Goal: Find specific page/section: Find specific page/section

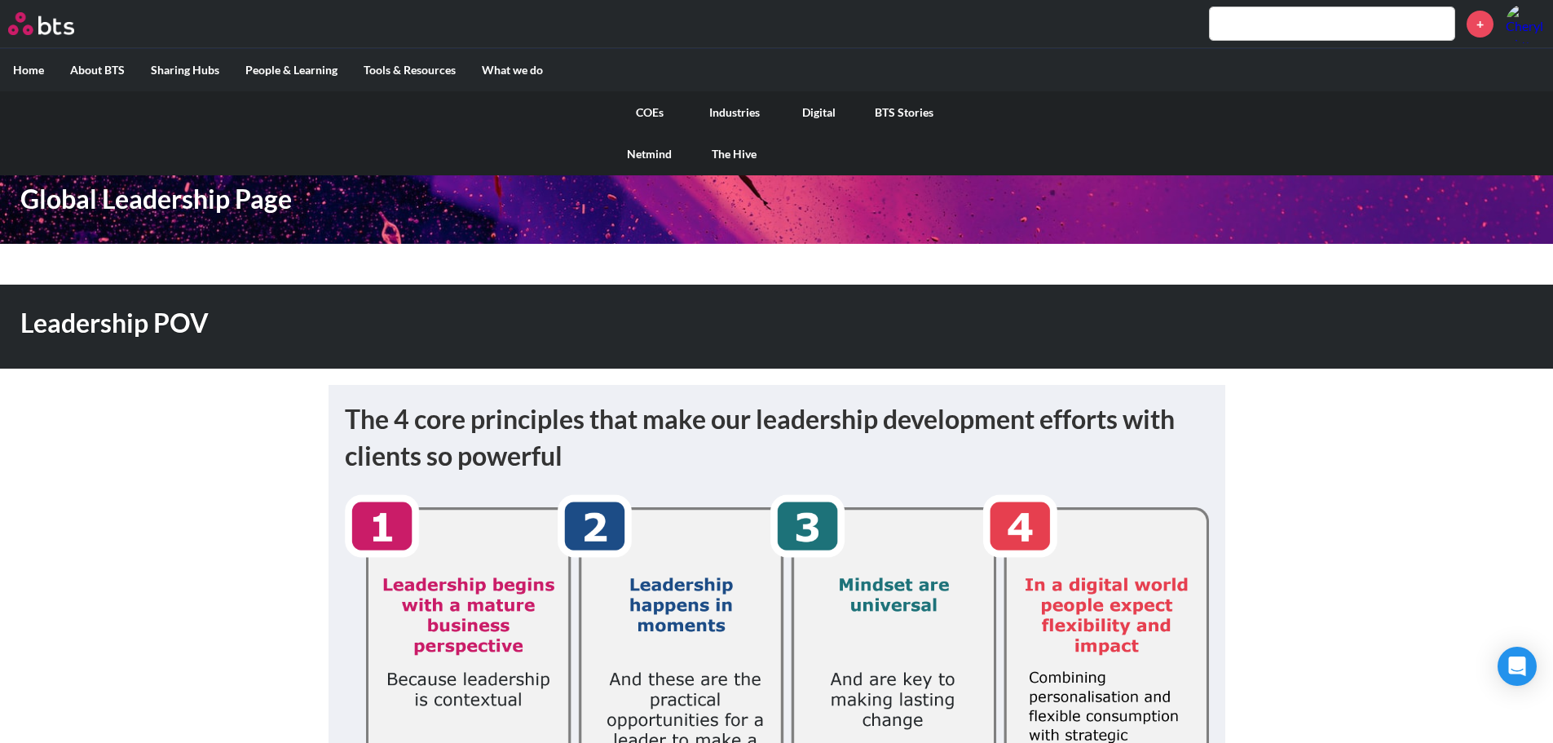
click at [645, 108] on link "COEs" at bounding box center [649, 112] width 85 height 42
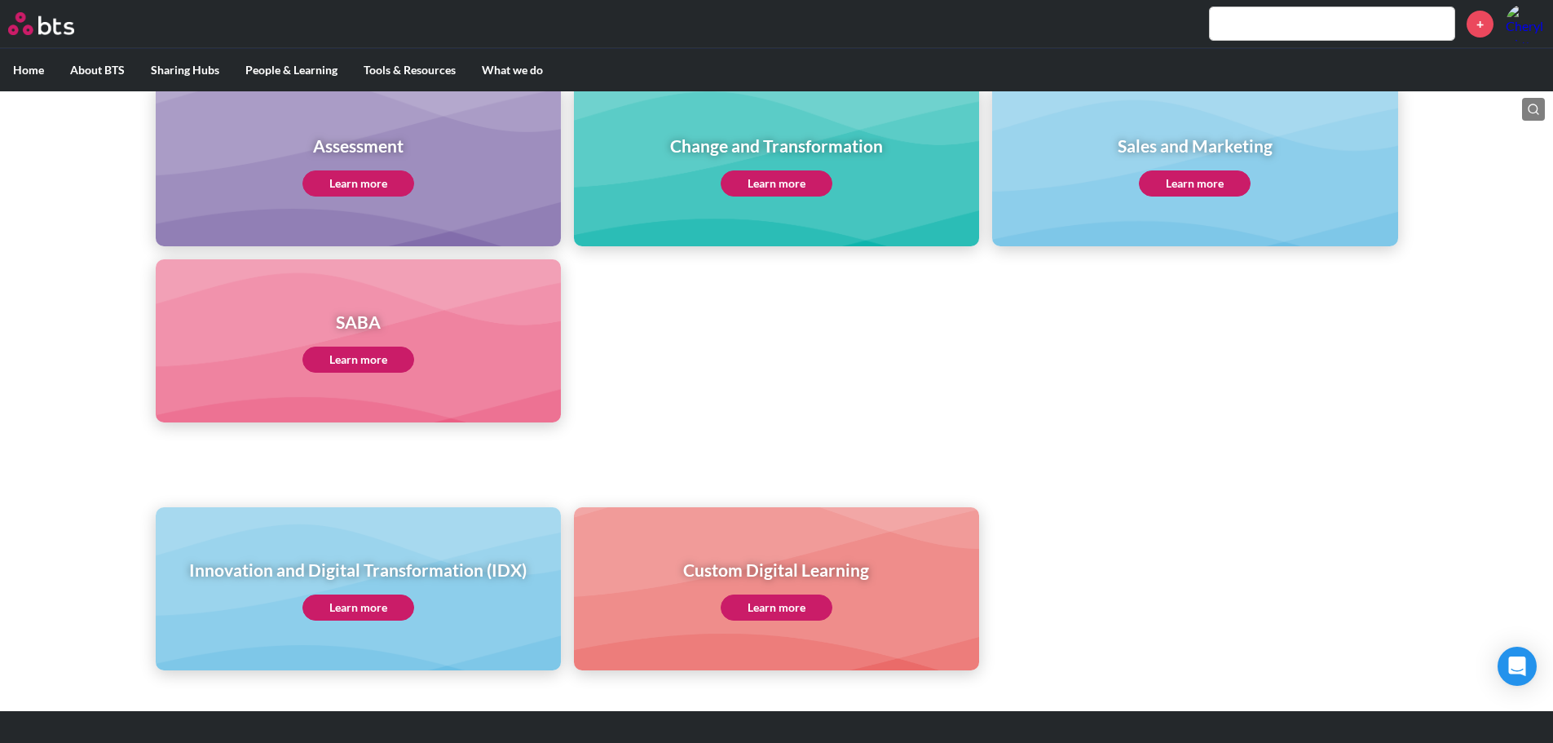
scroll to position [734, 0]
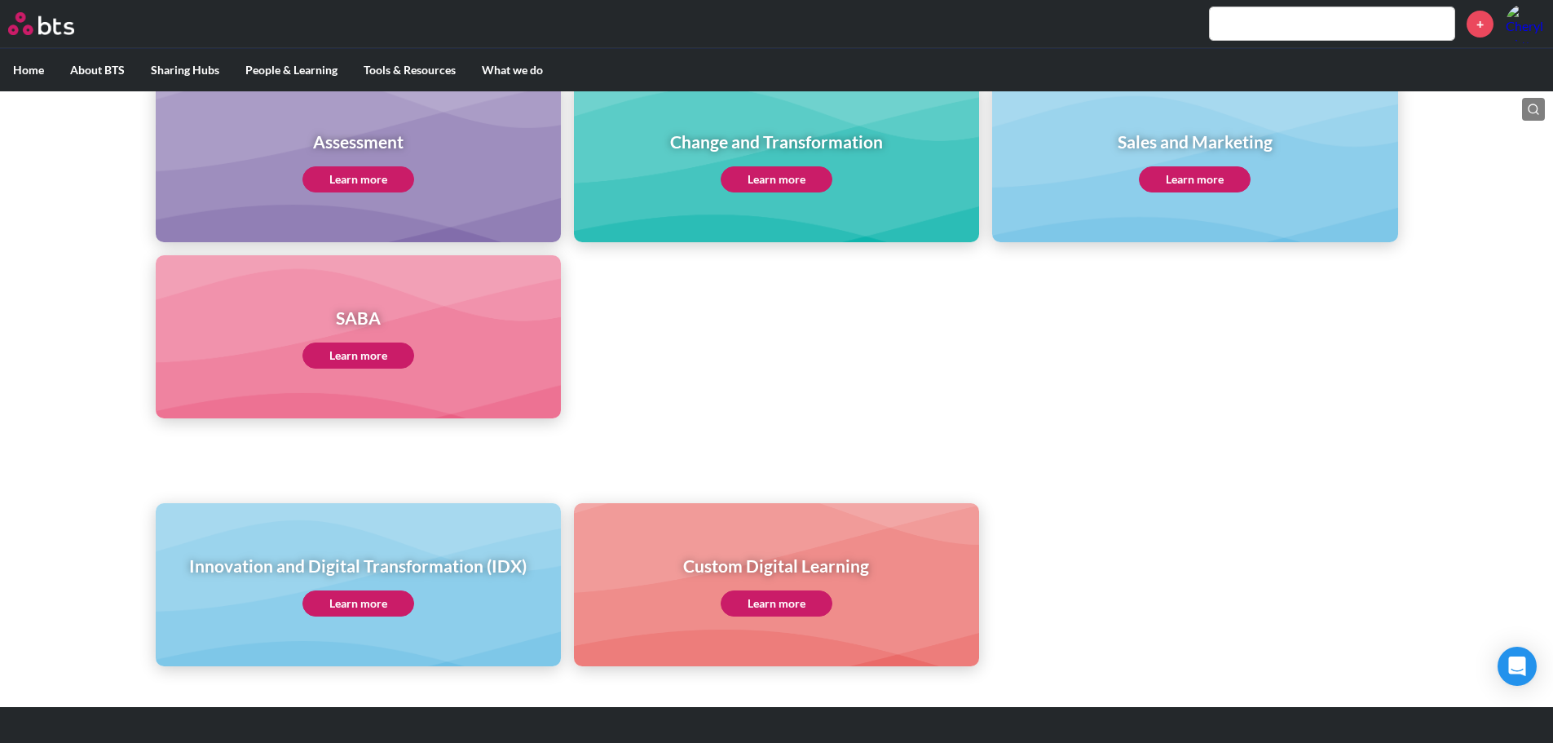
click at [377, 611] on link "Learn more" at bounding box center [358, 603] width 112 height 26
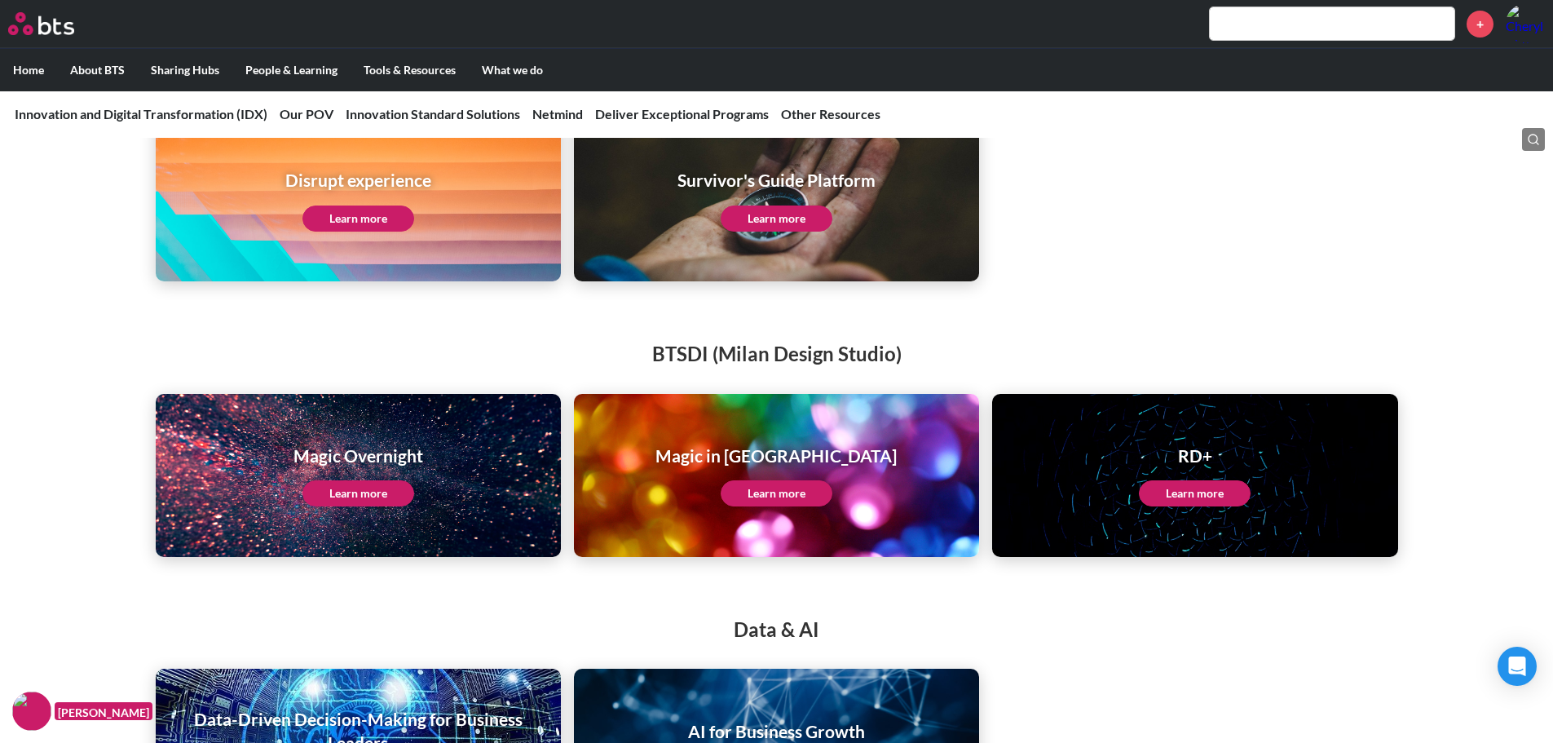
scroll to position [2690, 0]
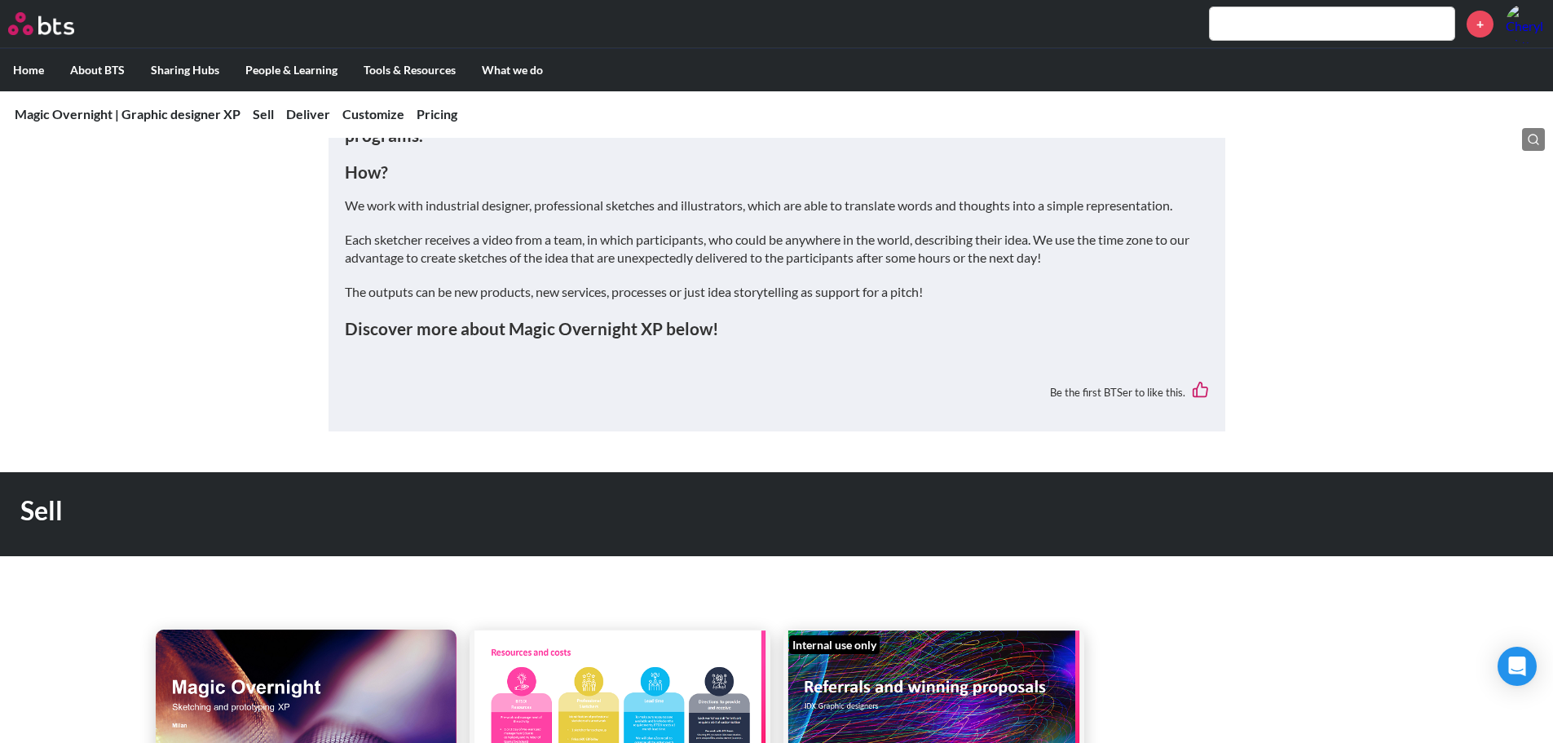
scroll to position [734, 0]
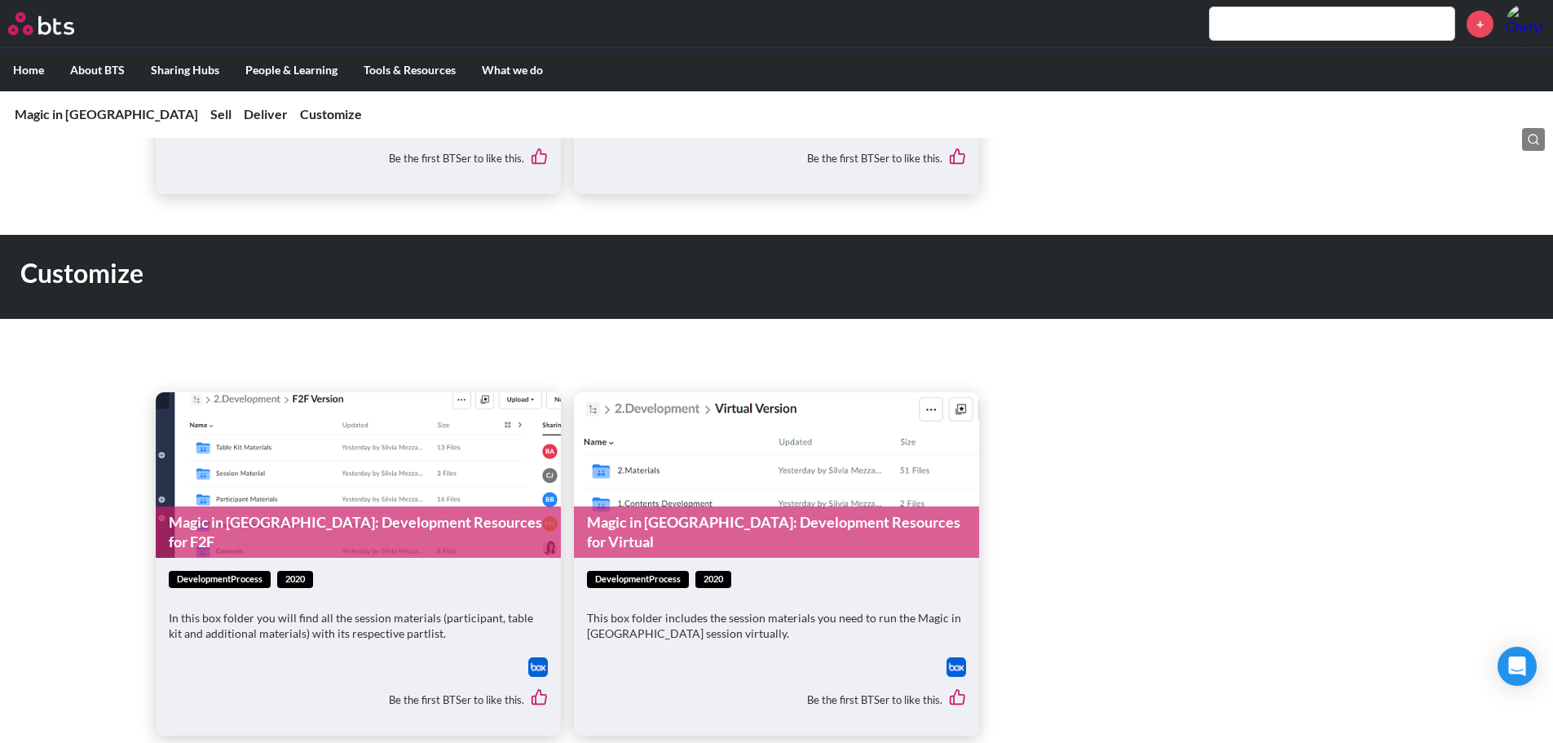
scroll to position [1631, 0]
